Goal: Task Accomplishment & Management: Use online tool/utility

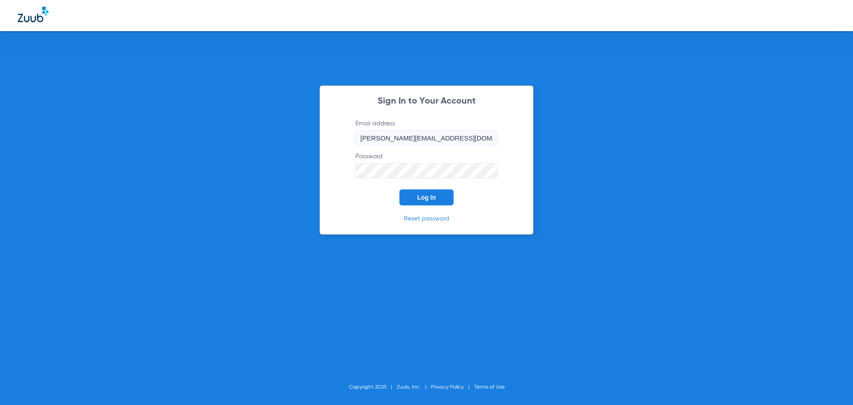
click at [422, 193] on button "Log In" at bounding box center [426, 197] width 54 height 16
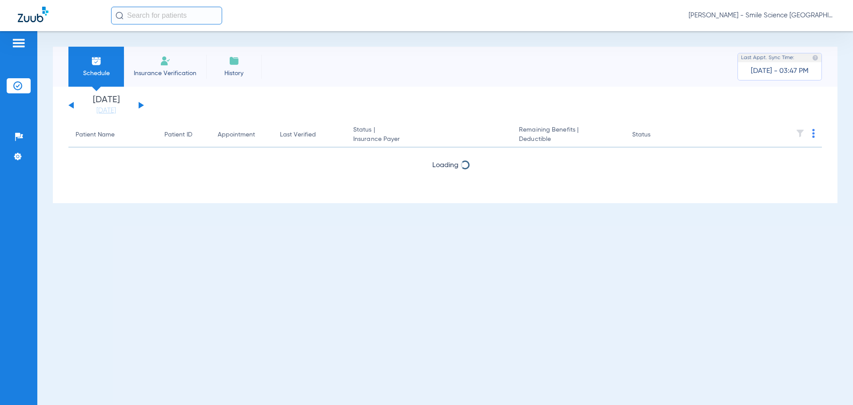
click at [188, 12] on input "text" at bounding box center [166, 16] width 111 height 18
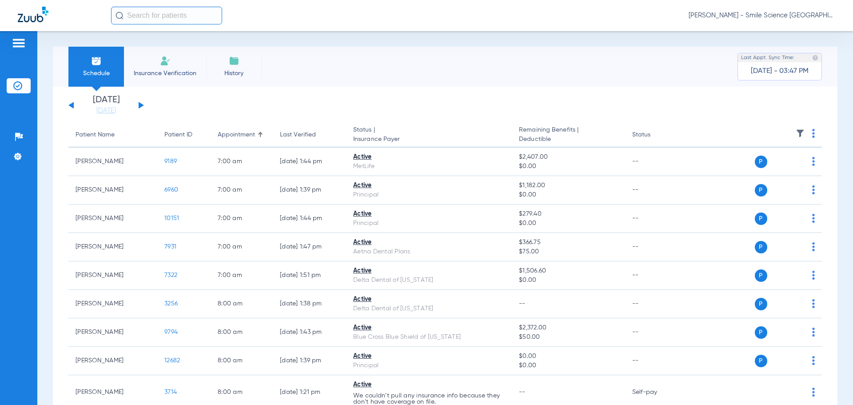
type input "k"
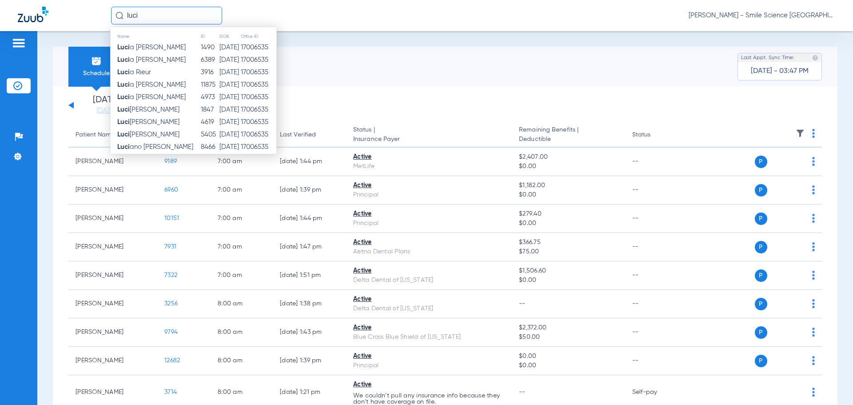
type input "luci"
drag, startPoint x: 359, startPoint y: 18, endPoint x: 306, endPoint y: 21, distance: 53.4
click at [359, 18] on div "luci Name ID DOB Office ID [PERSON_NAME] [DEMOGRAPHIC_DATA] [DATE] 17006535 [PE…" at bounding box center [473, 16] width 724 height 18
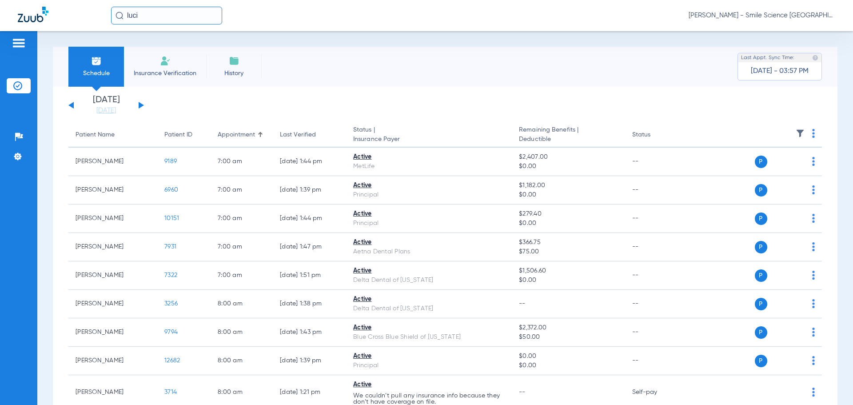
drag, startPoint x: 157, startPoint y: 16, endPoint x: 0, endPoint y: 20, distance: 156.9
click at [0, 25] on div "luci [PERSON_NAME] - Smile Science [GEOGRAPHIC_DATA]" at bounding box center [426, 15] width 853 height 31
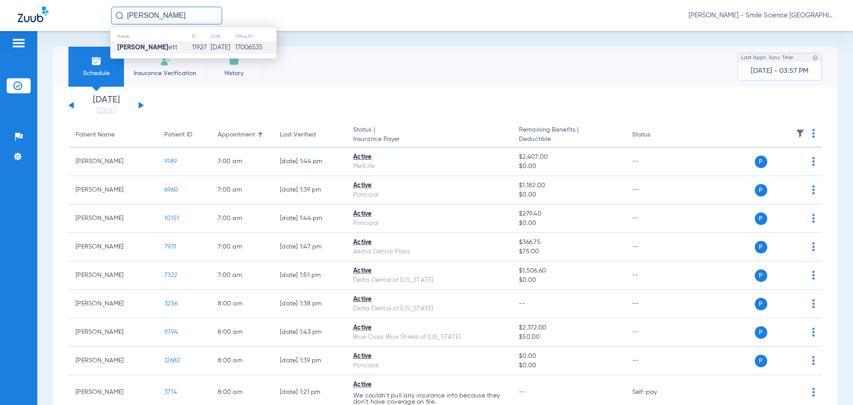
type input "[PERSON_NAME]"
click at [151, 48] on span "[PERSON_NAME] ett" at bounding box center [147, 47] width 60 height 7
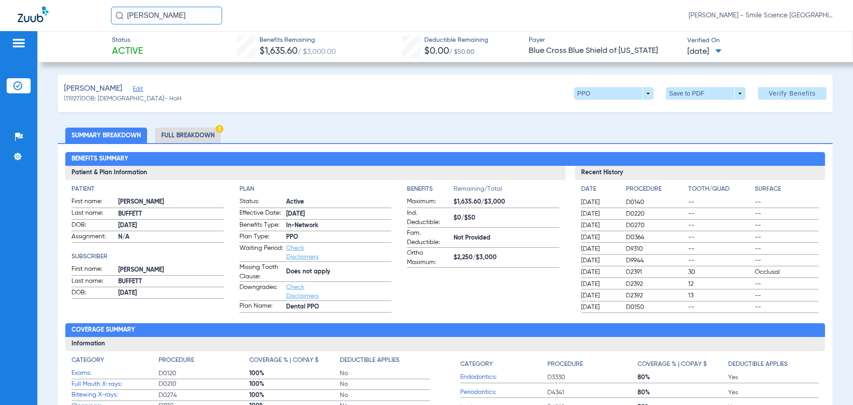
drag, startPoint x: 180, startPoint y: 16, endPoint x: 0, endPoint y: 56, distance: 184.6
click at [0, 56] on app-portal-wrapper "[PERSON_NAME] [PERSON_NAME] - Smile Science Chicago Patients Insurance Verifica…" at bounding box center [426, 218] width 853 height 436
type input "ulzi"
click at [146, 48] on span "[PERSON_NAME] Sharav" at bounding box center [144, 47] width 55 height 7
